Goal: Use online tool/utility: Utilize a website feature to perform a specific function

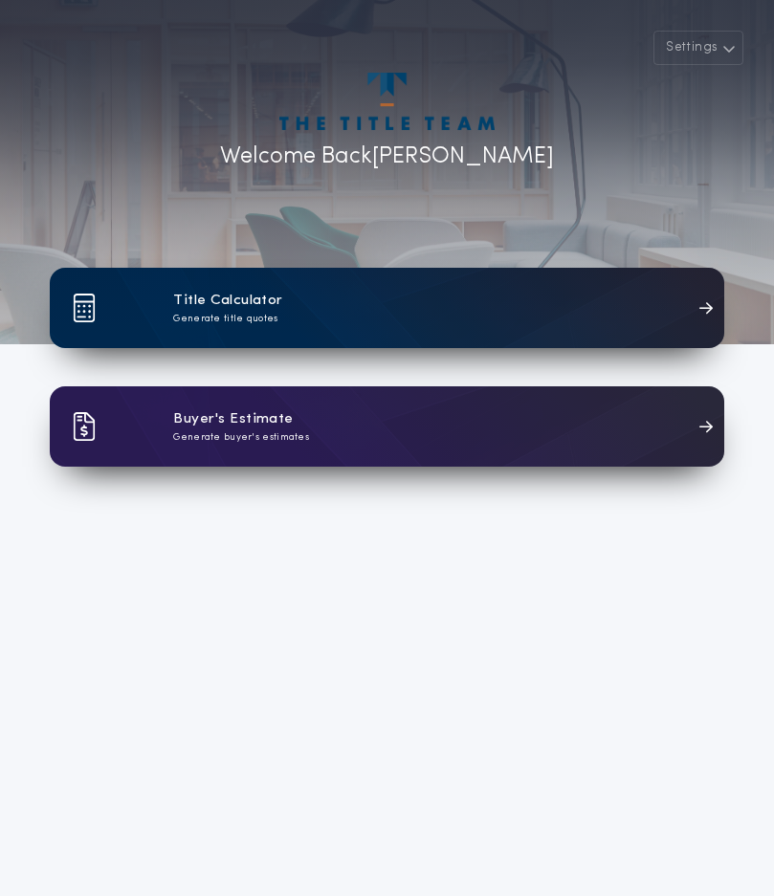
click at [334, 310] on div "Title Calculator Generate title quotes" at bounding box center [387, 308] width 674 height 80
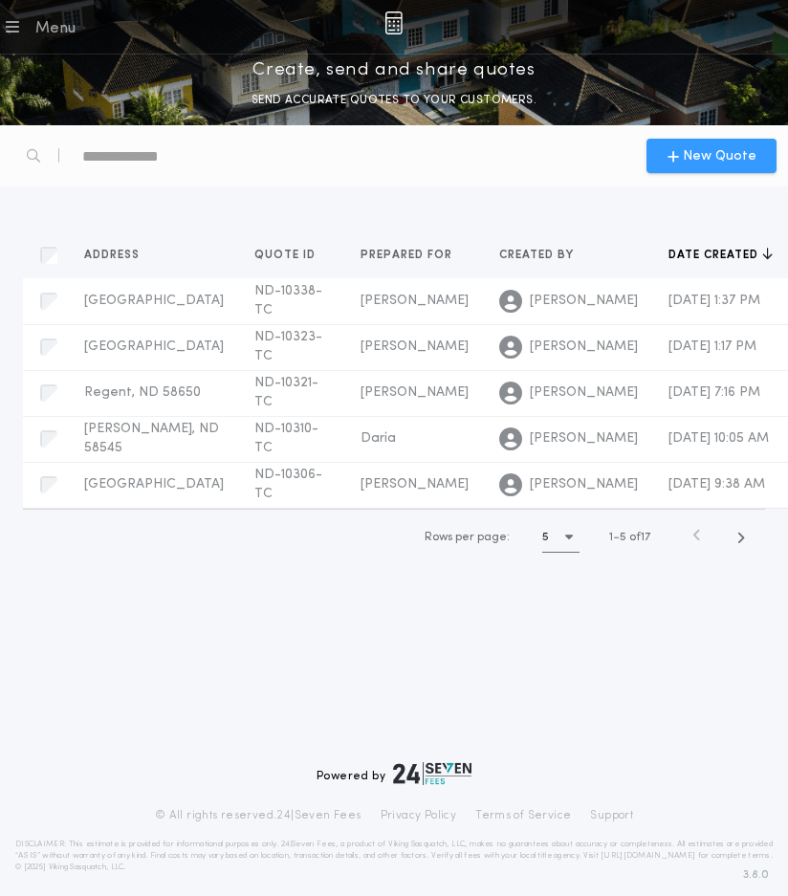
click at [690, 162] on span "New Quote" at bounding box center [720, 156] width 74 height 20
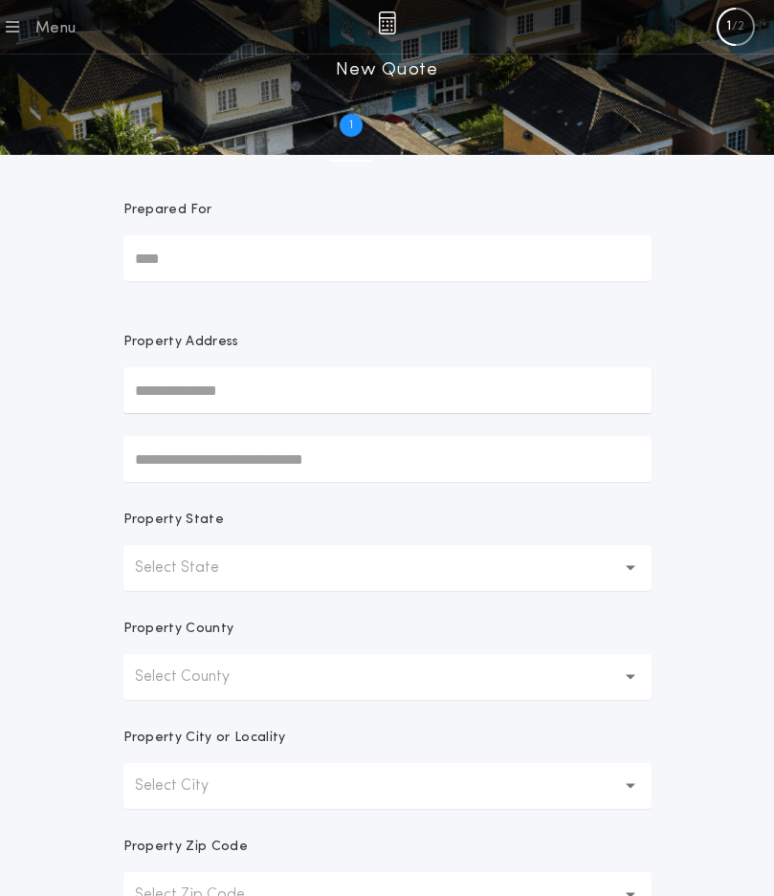
click at [229, 262] on input "Prepared For" at bounding box center [387, 258] width 528 height 46
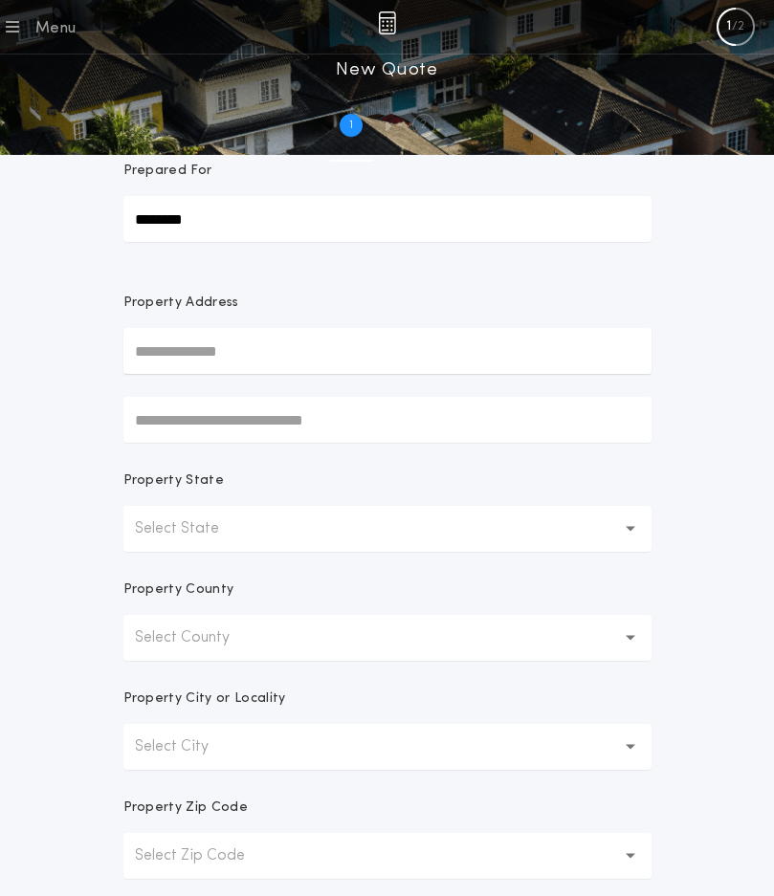
scroll to position [96, 0]
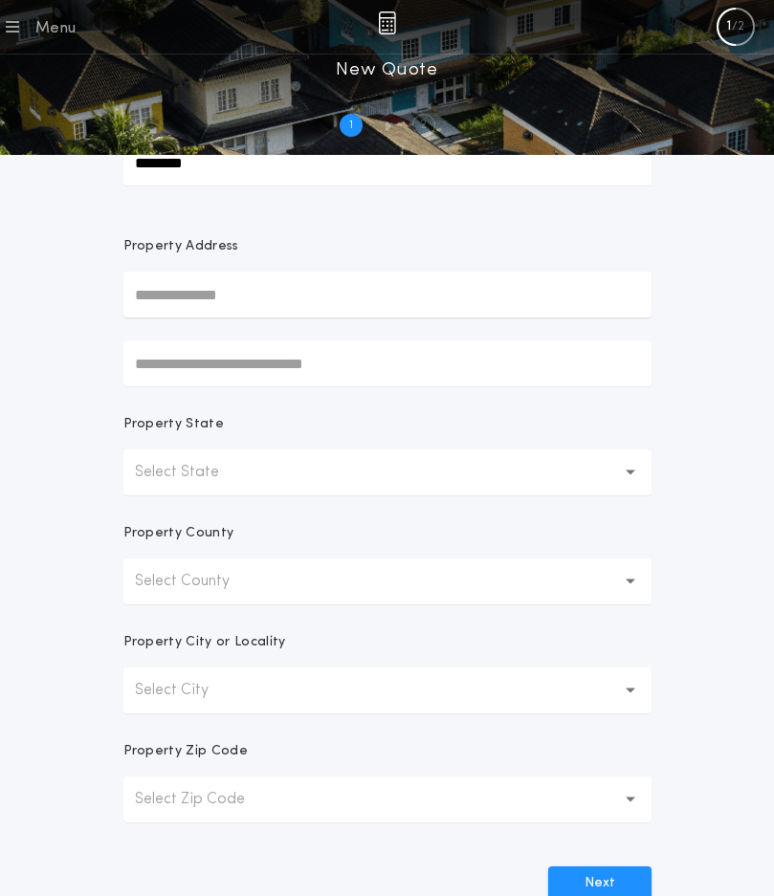
type input "********"
click at [249, 464] on button "Select State" at bounding box center [387, 472] width 528 height 46
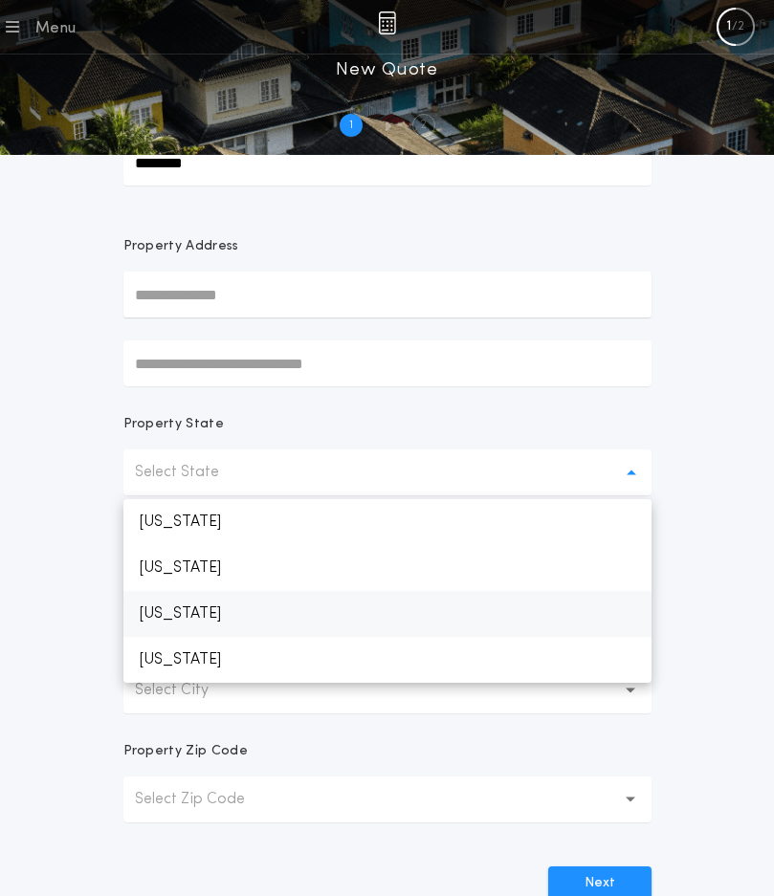
click at [221, 619] on p "[US_STATE]" at bounding box center [387, 614] width 528 height 46
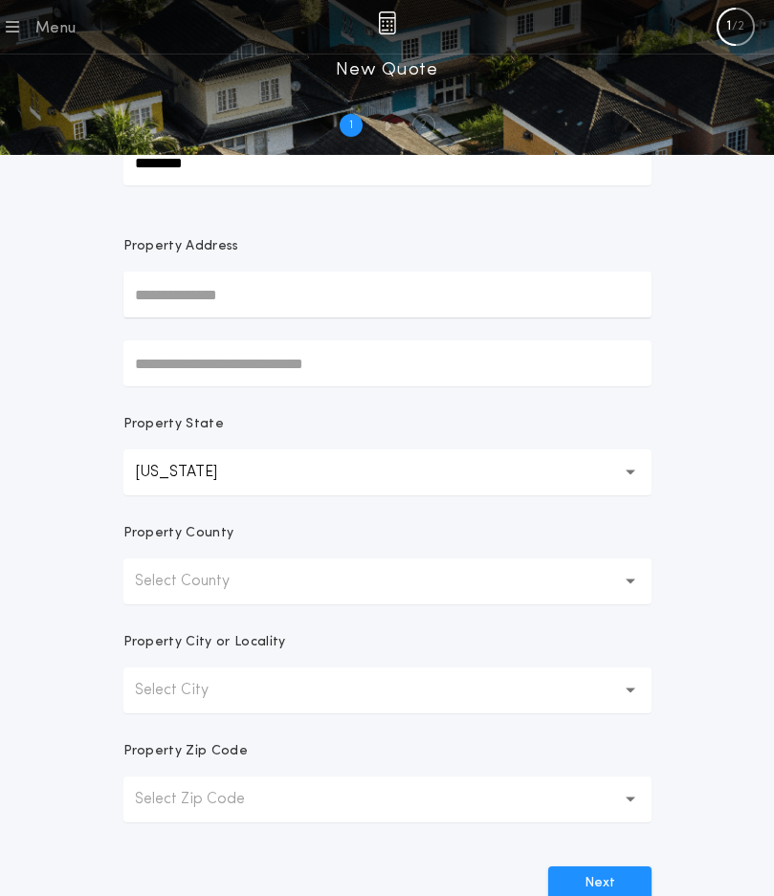
click at [207, 579] on p "Select County" at bounding box center [197, 581] width 125 height 23
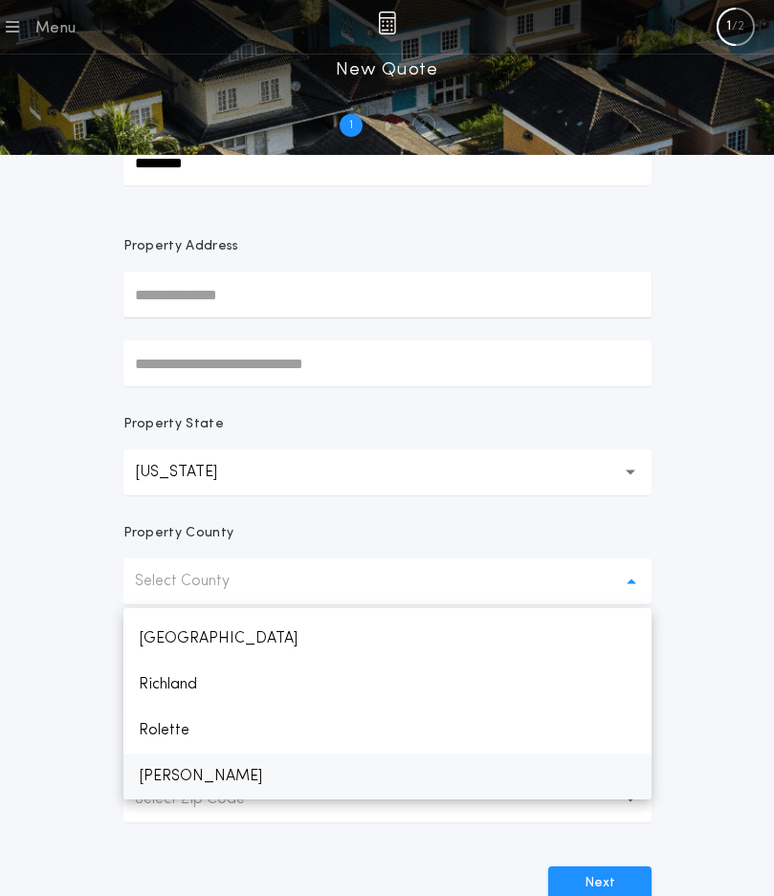
scroll to position [1874, 0]
click at [166, 772] on p "[PERSON_NAME]" at bounding box center [387, 777] width 528 height 46
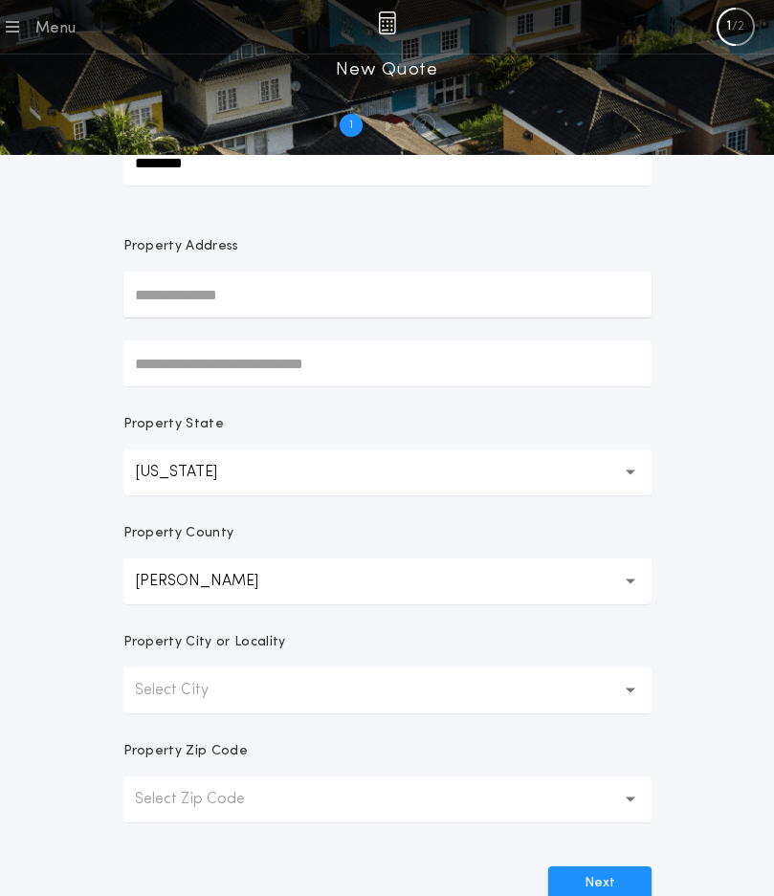
click at [218, 687] on p "Select City" at bounding box center [187, 690] width 104 height 23
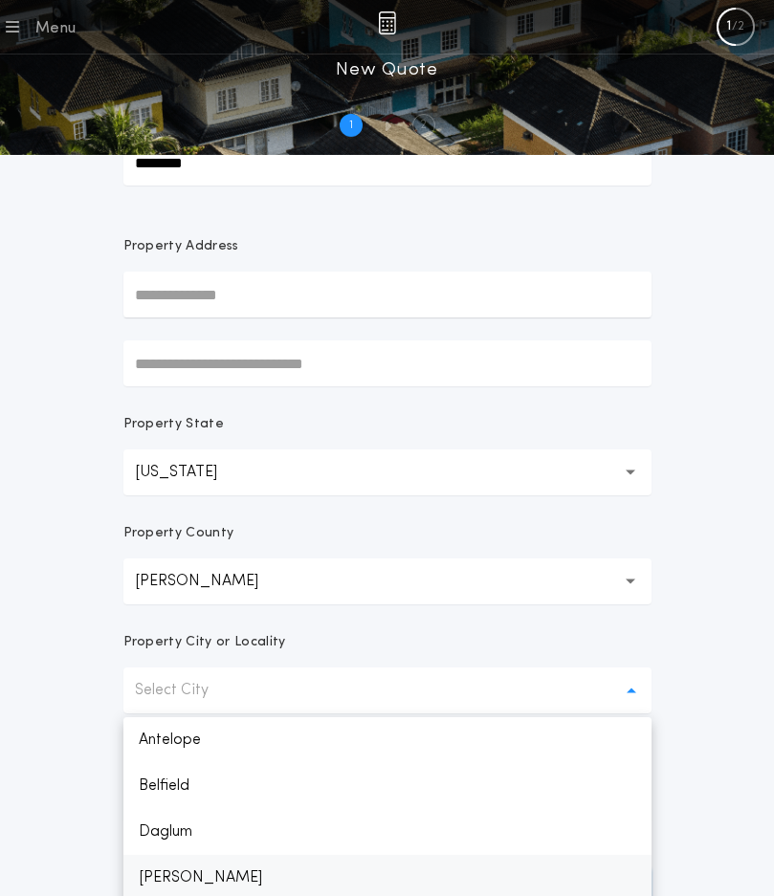
scroll to position [100, 0]
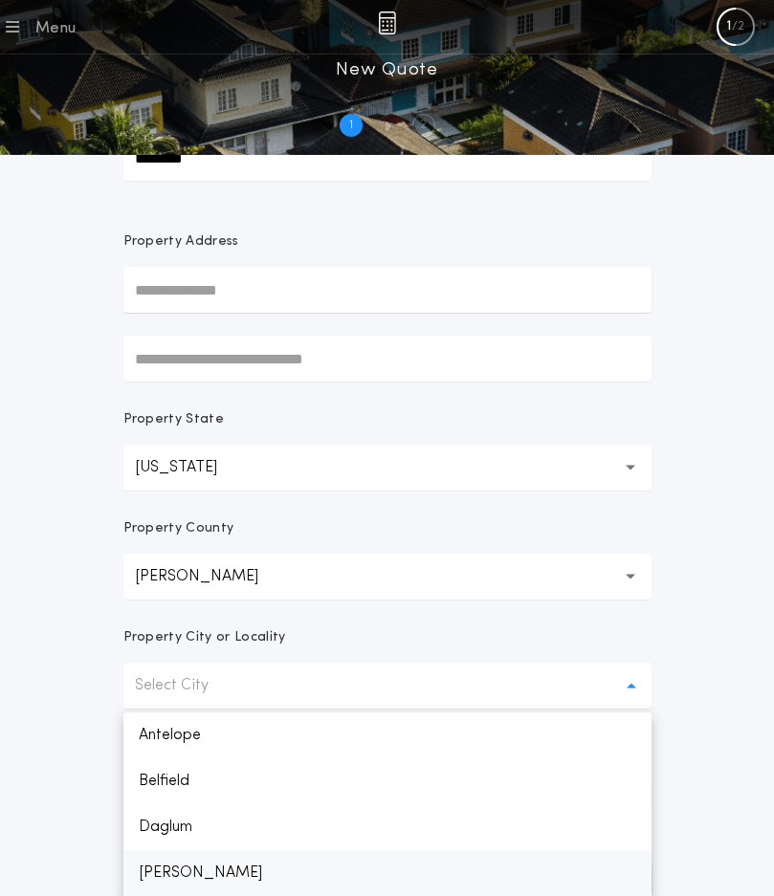
click at [194, 879] on p "[PERSON_NAME]" at bounding box center [387, 873] width 528 height 46
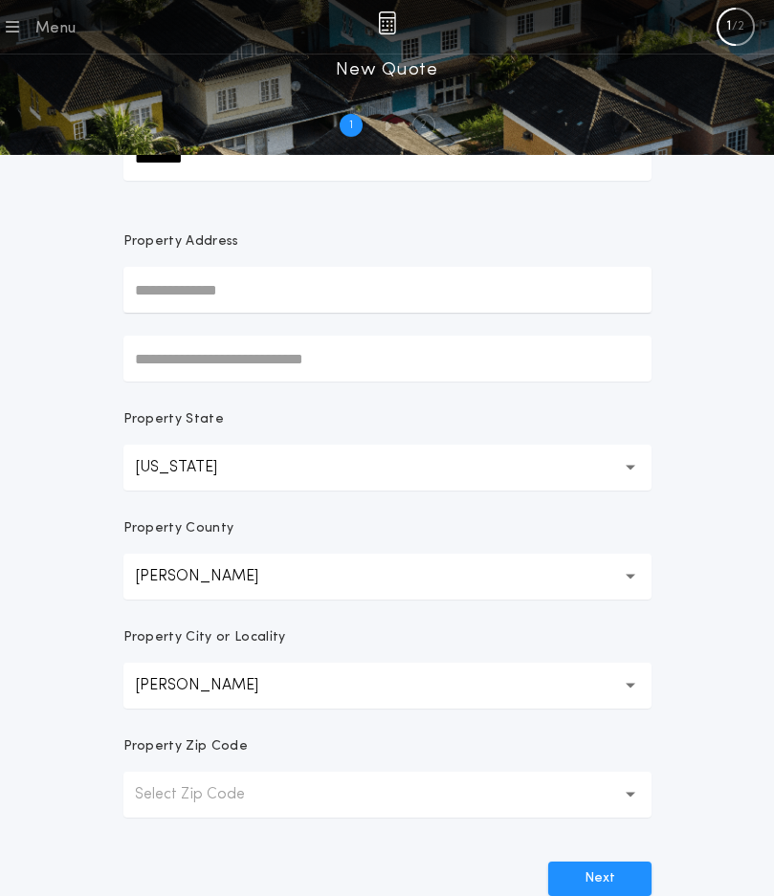
click at [208, 797] on p "Select Zip Code" at bounding box center [205, 794] width 141 height 23
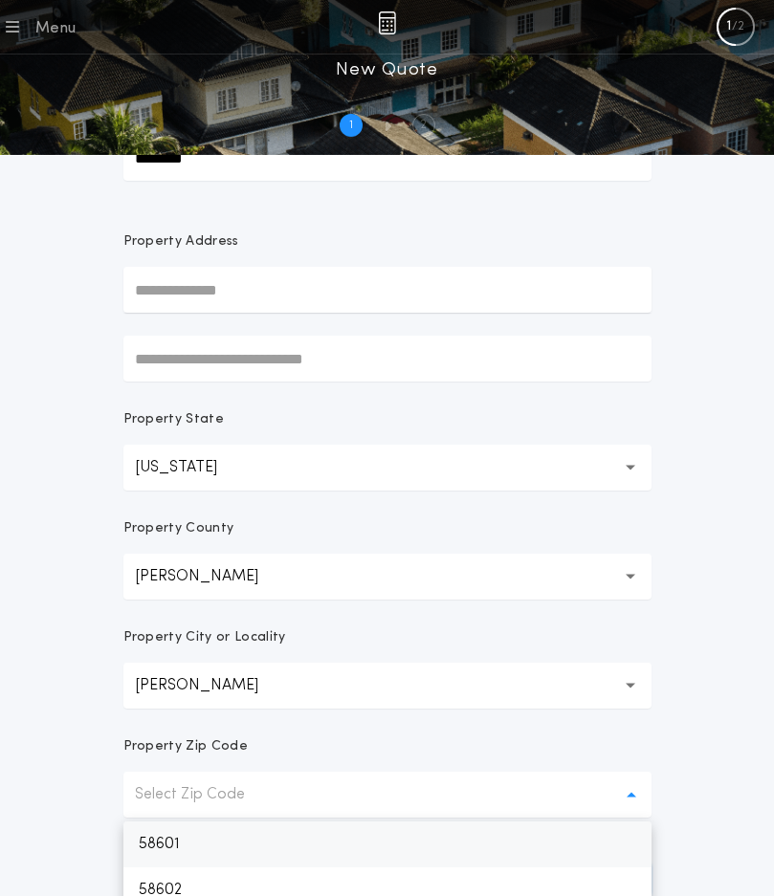
click at [204, 843] on p "58601" at bounding box center [387, 844] width 528 height 46
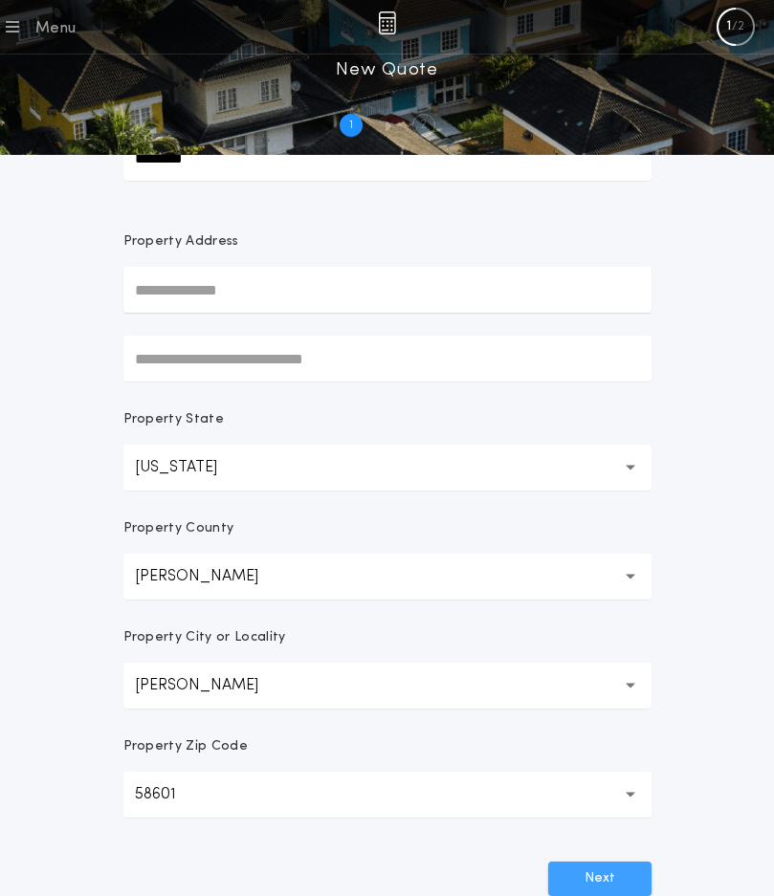
click at [599, 878] on button "Next" at bounding box center [599, 879] width 103 height 34
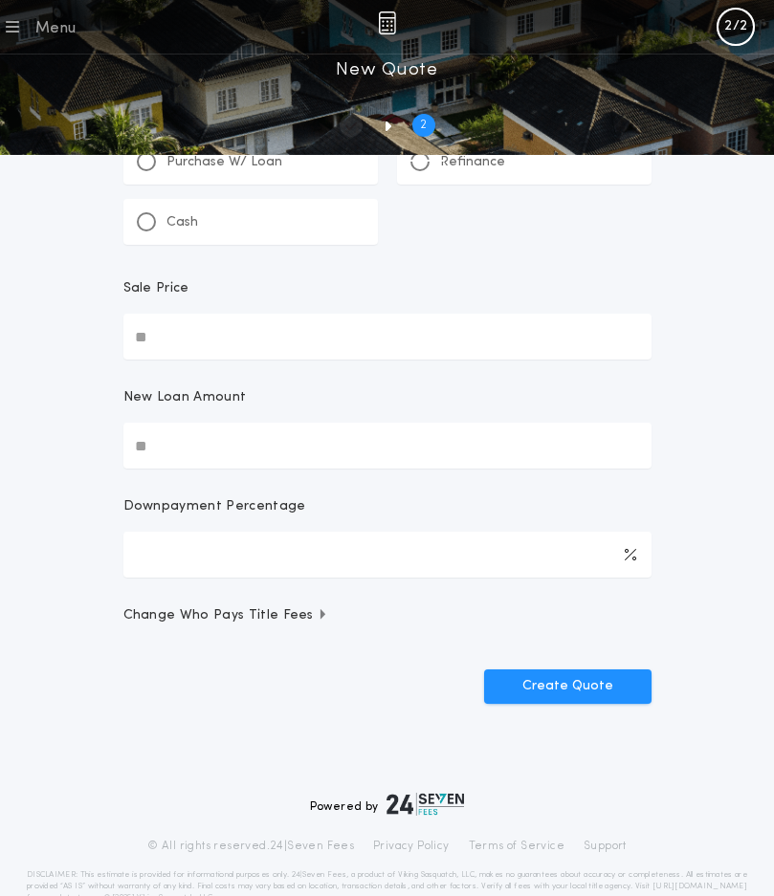
click at [424, 160] on div "2 Transaction details" at bounding box center [424, 126] width 42 height 71
click at [417, 164] on div at bounding box center [420, 162] width 10 height 10
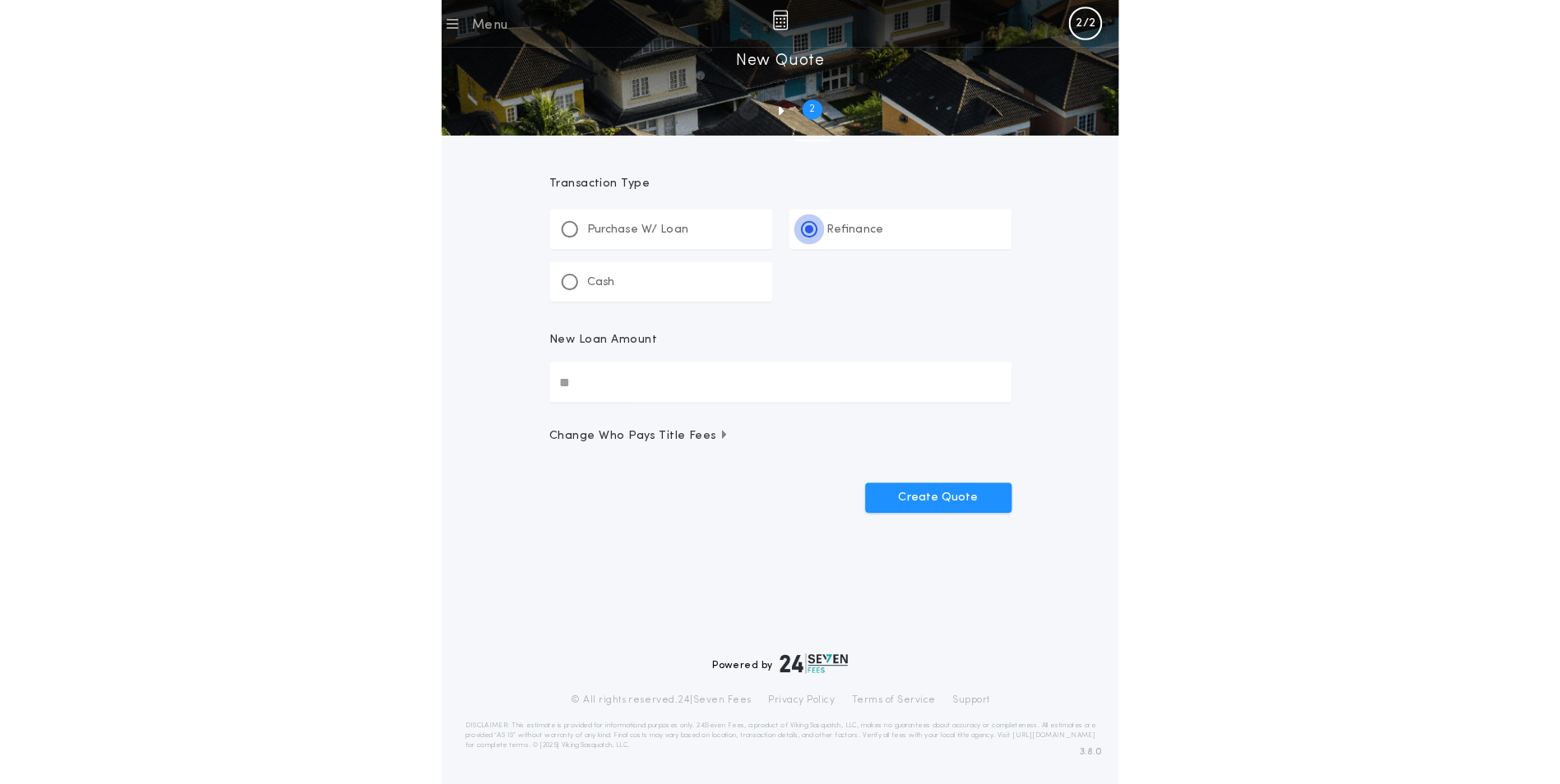
scroll to position [0, 0]
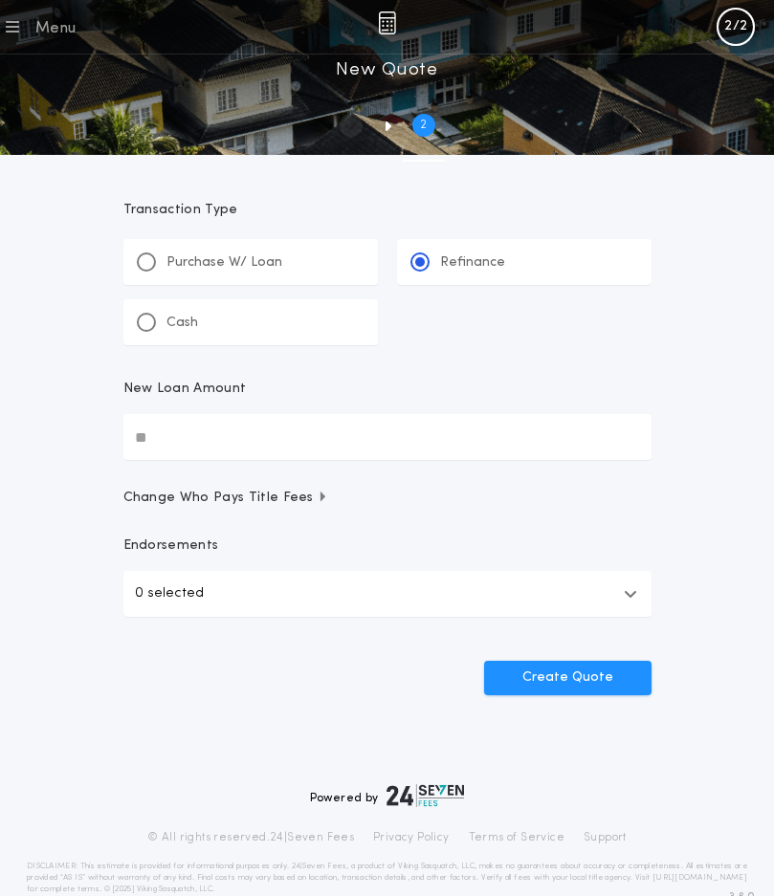
click at [181, 440] on input "New Loan Amount" at bounding box center [387, 437] width 528 height 46
type input "********"
click at [586, 673] on button "Create Quote" at bounding box center [567, 678] width 167 height 34
